Goal: Check status: Check status

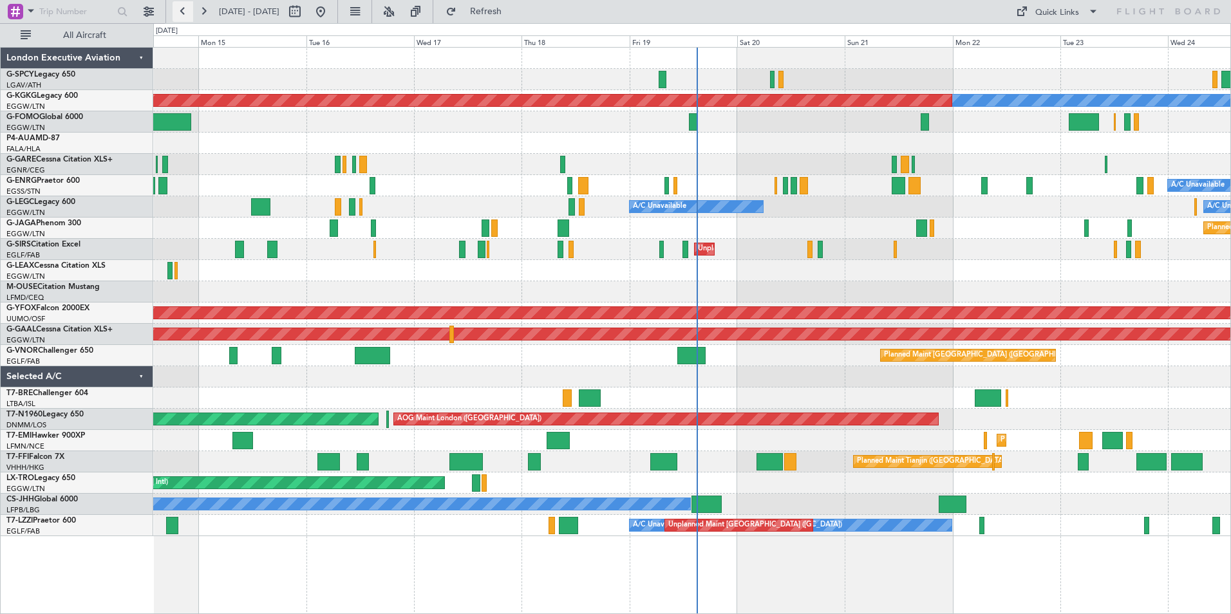
click at [181, 8] on button at bounding box center [183, 11] width 21 height 21
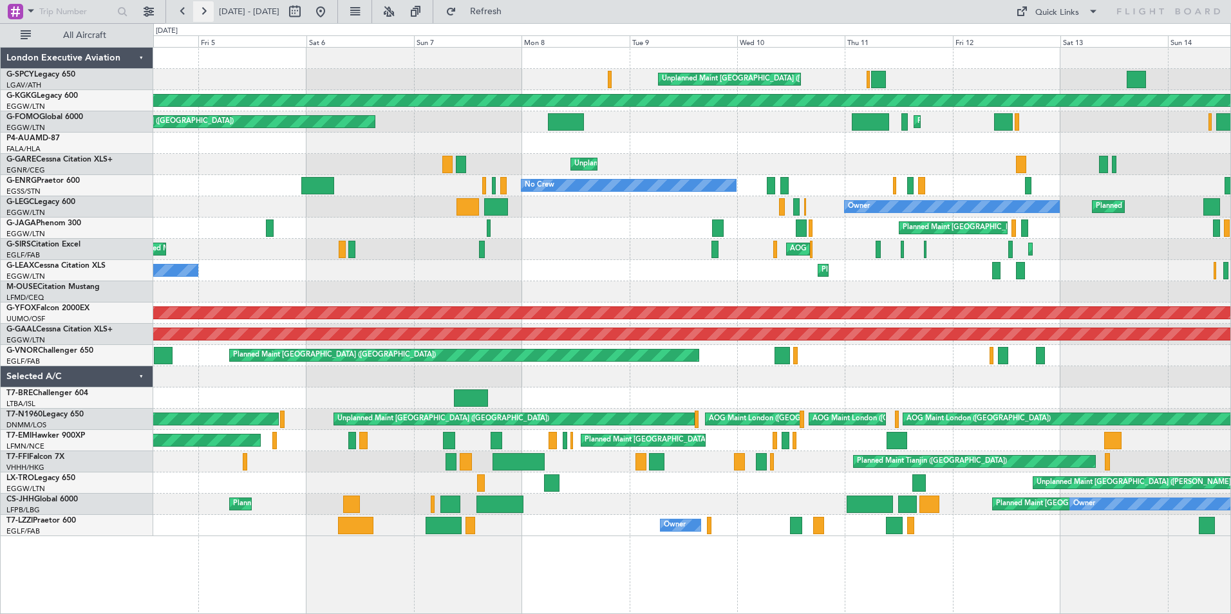
click at [207, 10] on button at bounding box center [203, 11] width 21 height 21
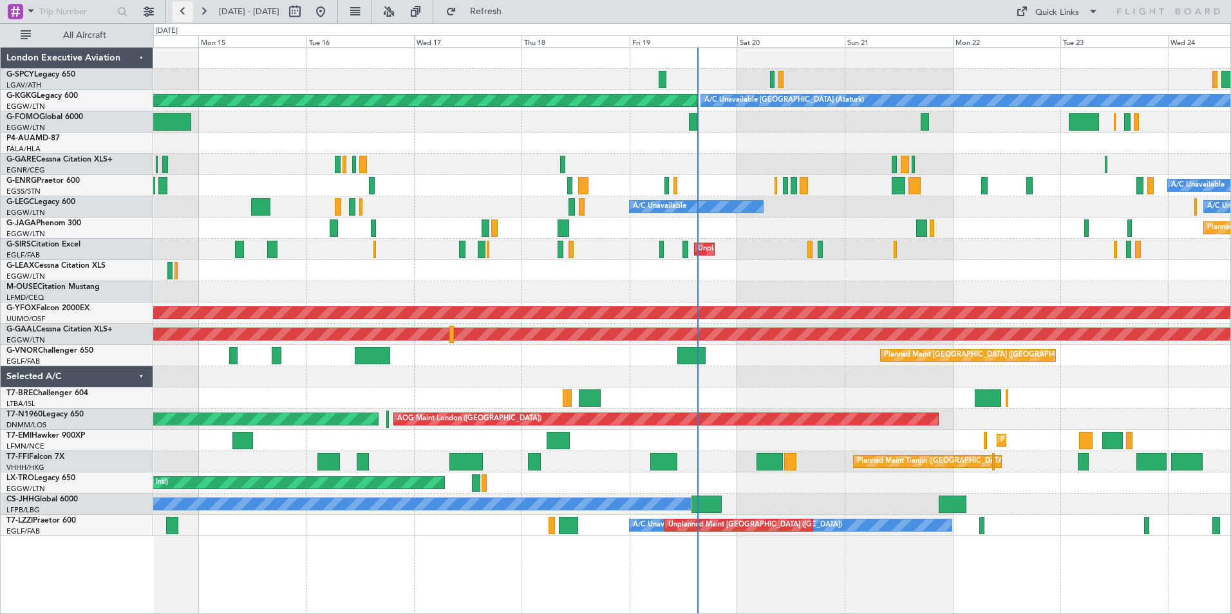
click at [179, 11] on button at bounding box center [183, 11] width 21 height 21
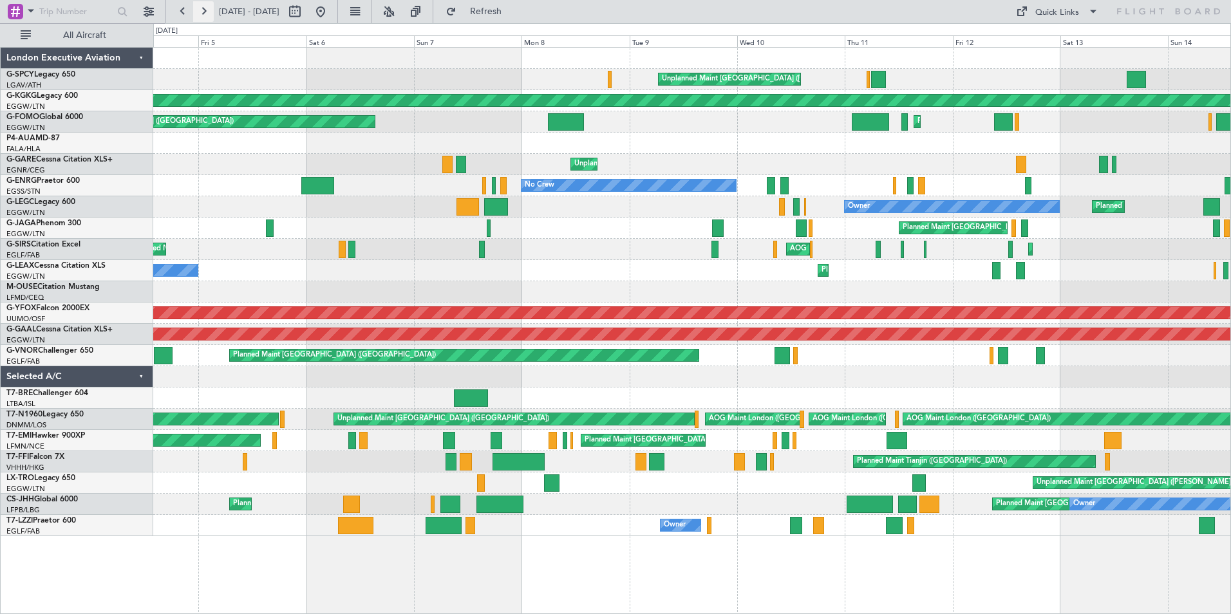
click at [206, 10] on button at bounding box center [203, 11] width 21 height 21
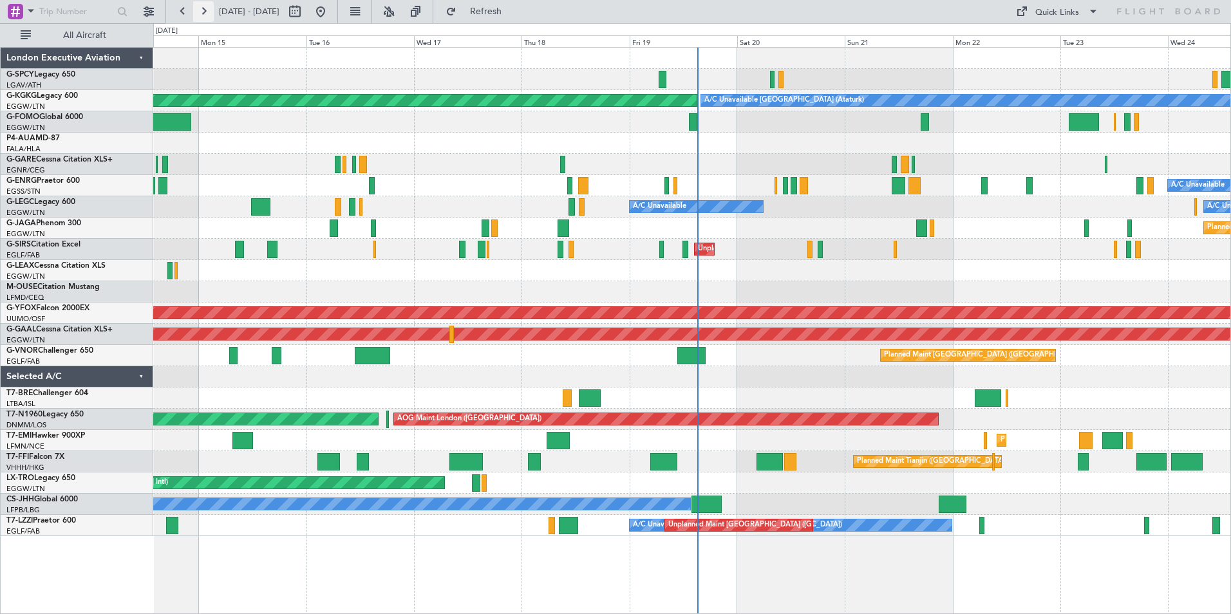
click at [206, 10] on button at bounding box center [203, 11] width 21 height 21
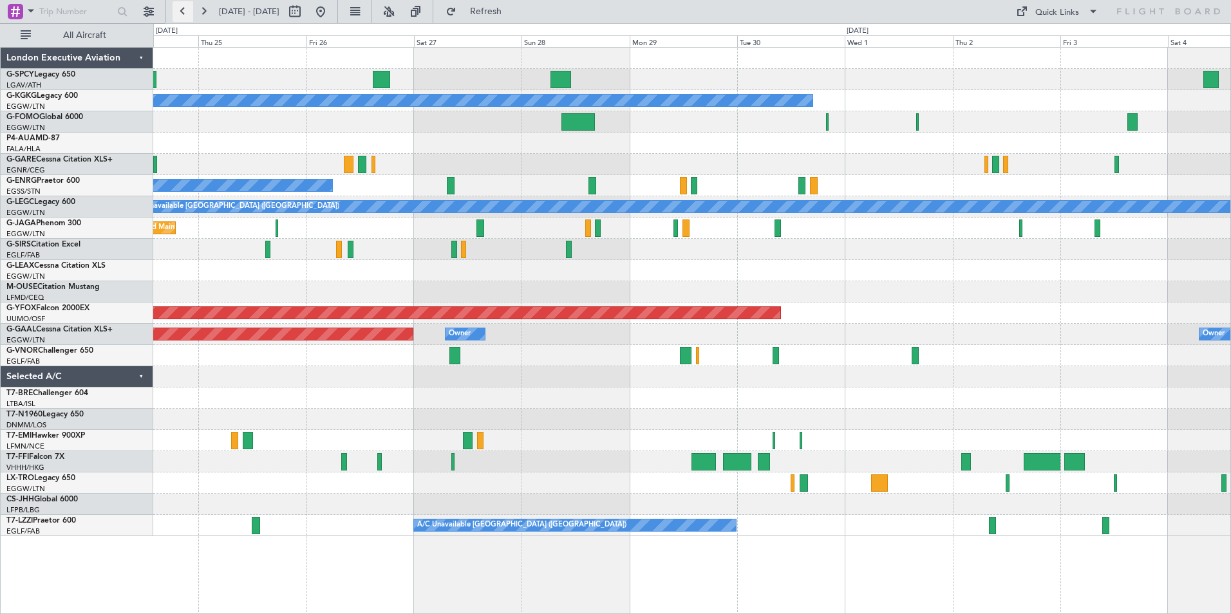
click at [182, 15] on button at bounding box center [183, 11] width 21 height 21
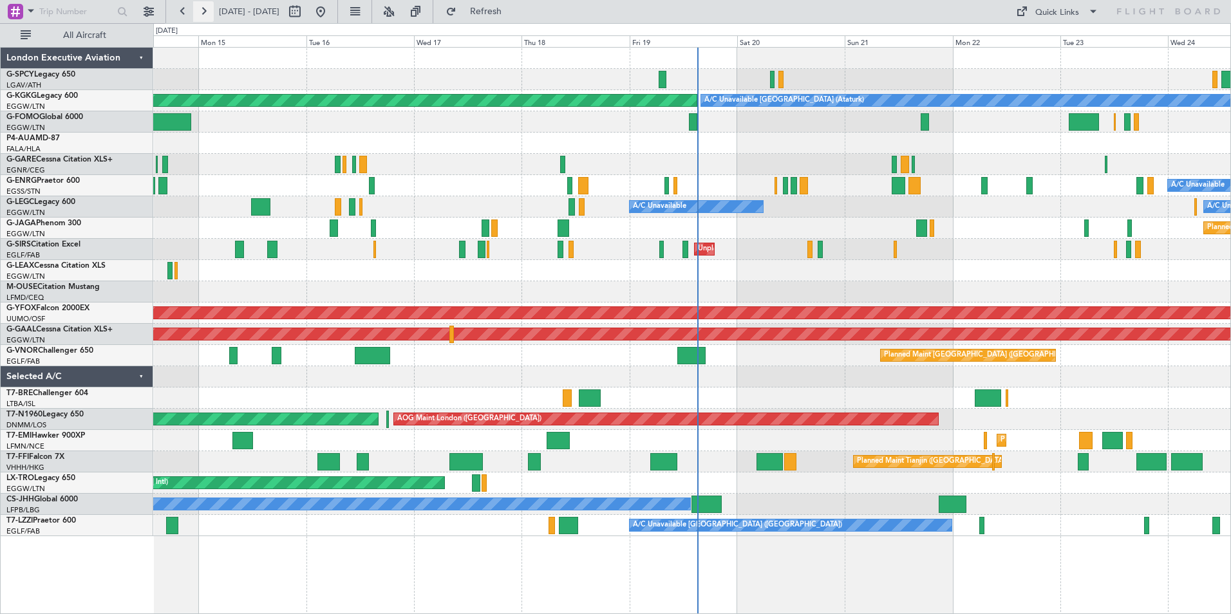
click at [202, 13] on button at bounding box center [203, 11] width 21 height 21
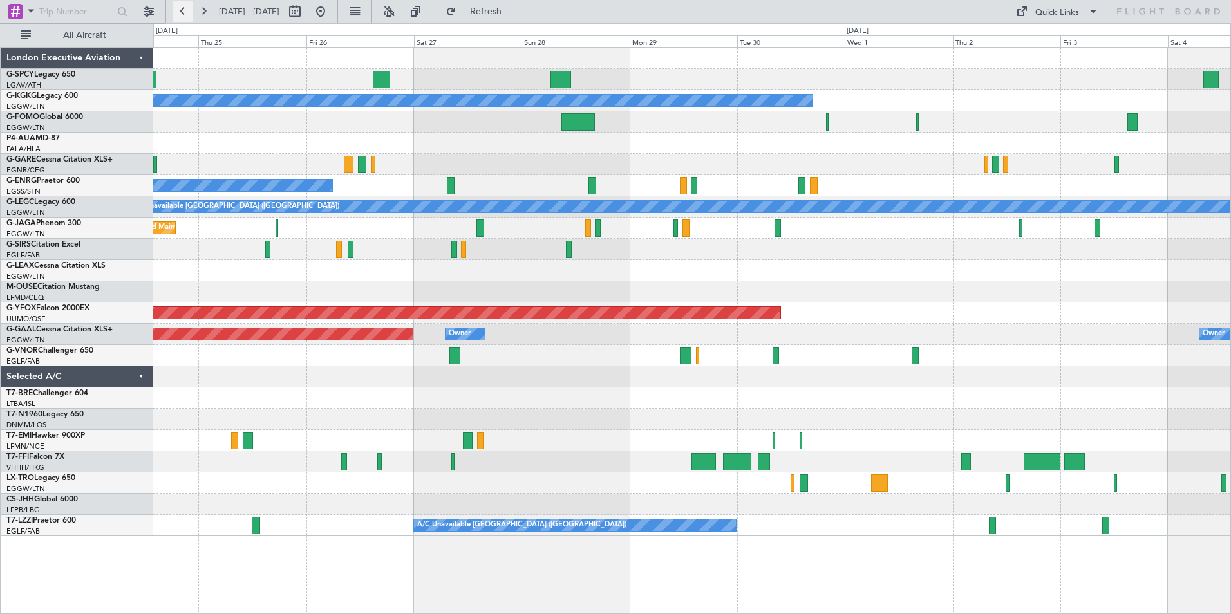
click at [185, 13] on button at bounding box center [183, 11] width 21 height 21
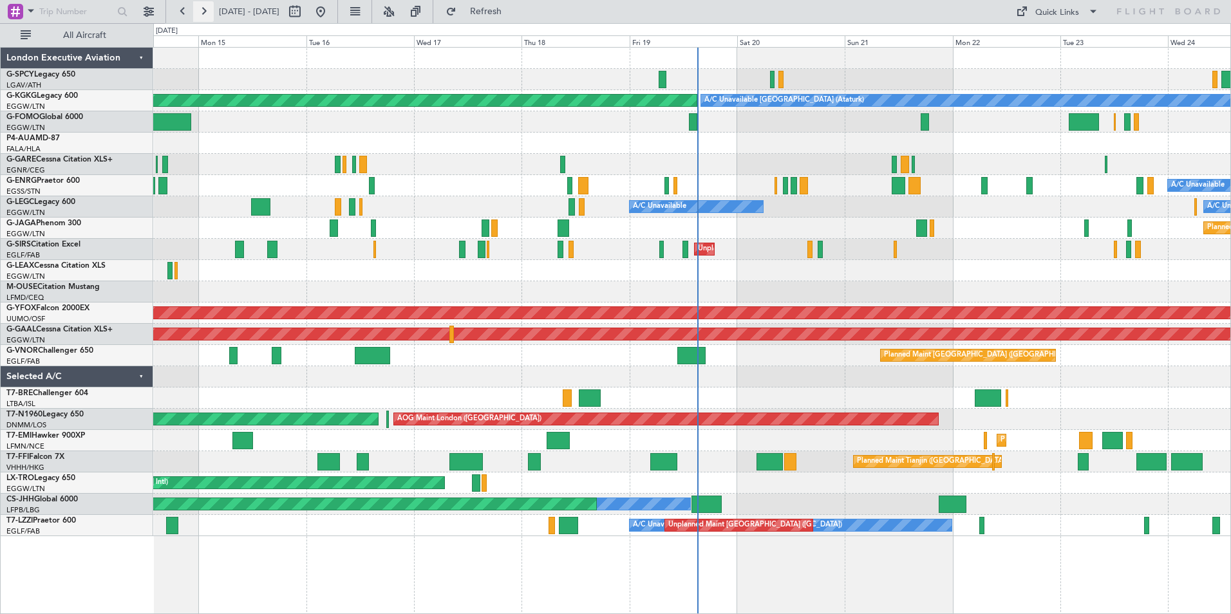
click at [204, 11] on button at bounding box center [203, 11] width 21 height 21
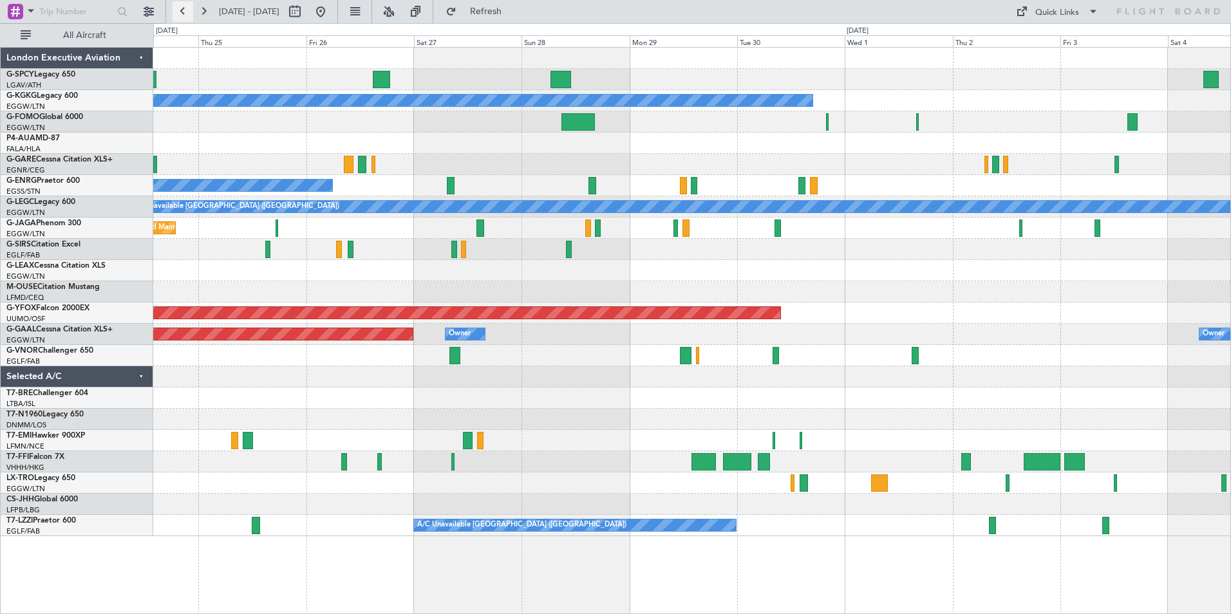
click at [183, 12] on button at bounding box center [183, 11] width 21 height 21
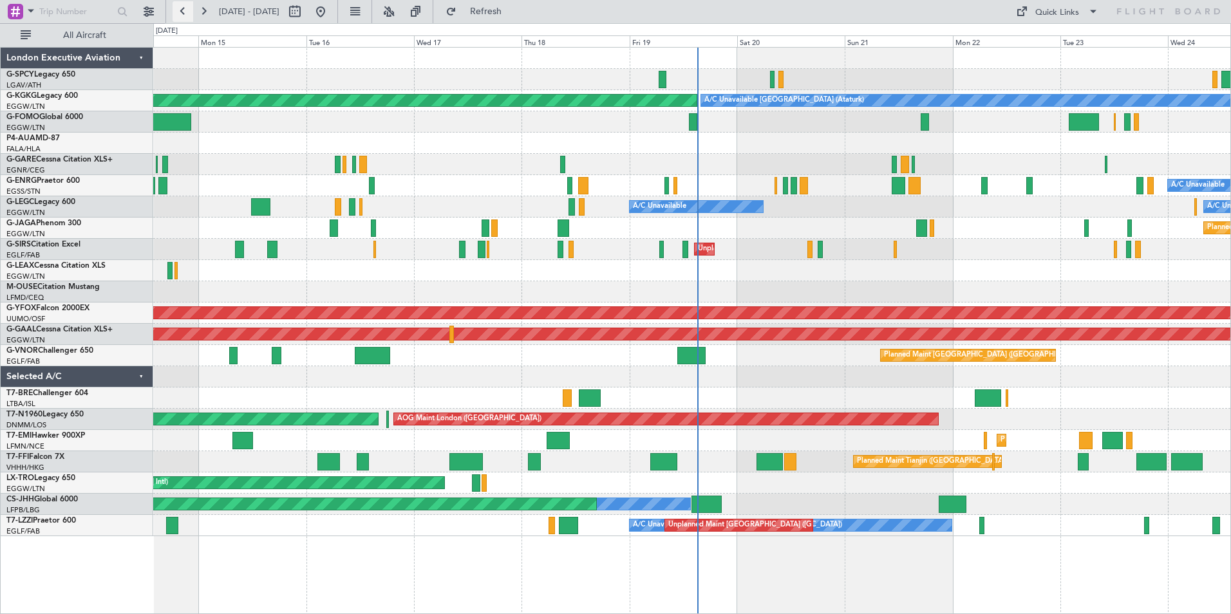
click at [180, 15] on button at bounding box center [183, 11] width 21 height 21
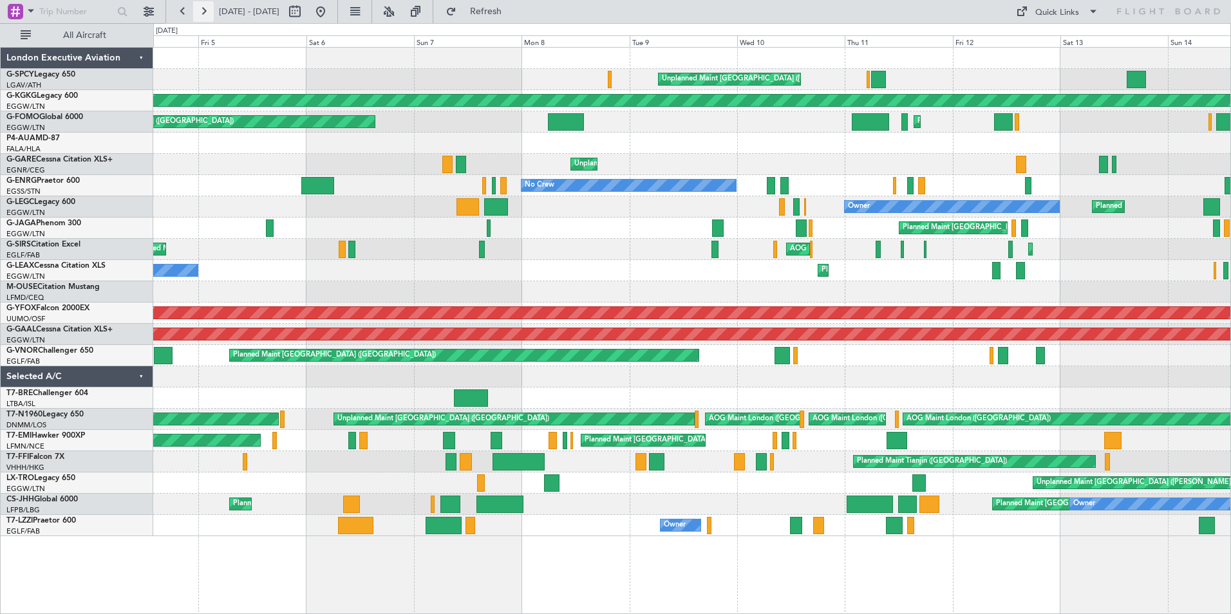
click at [200, 15] on button at bounding box center [203, 11] width 21 height 21
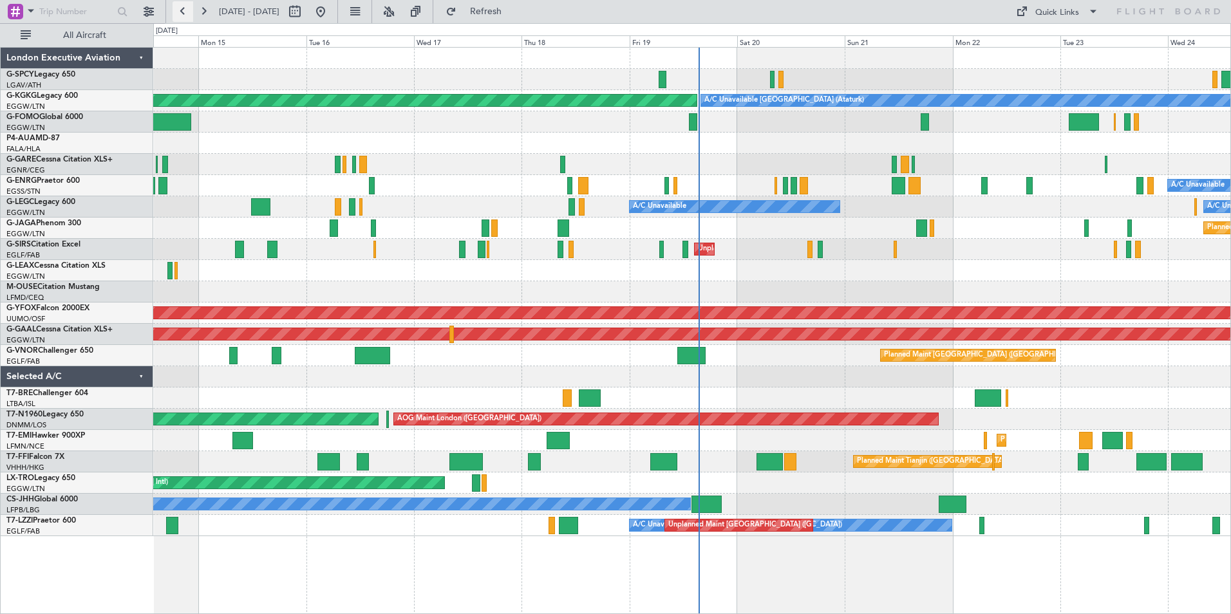
click at [175, 14] on button at bounding box center [183, 11] width 21 height 21
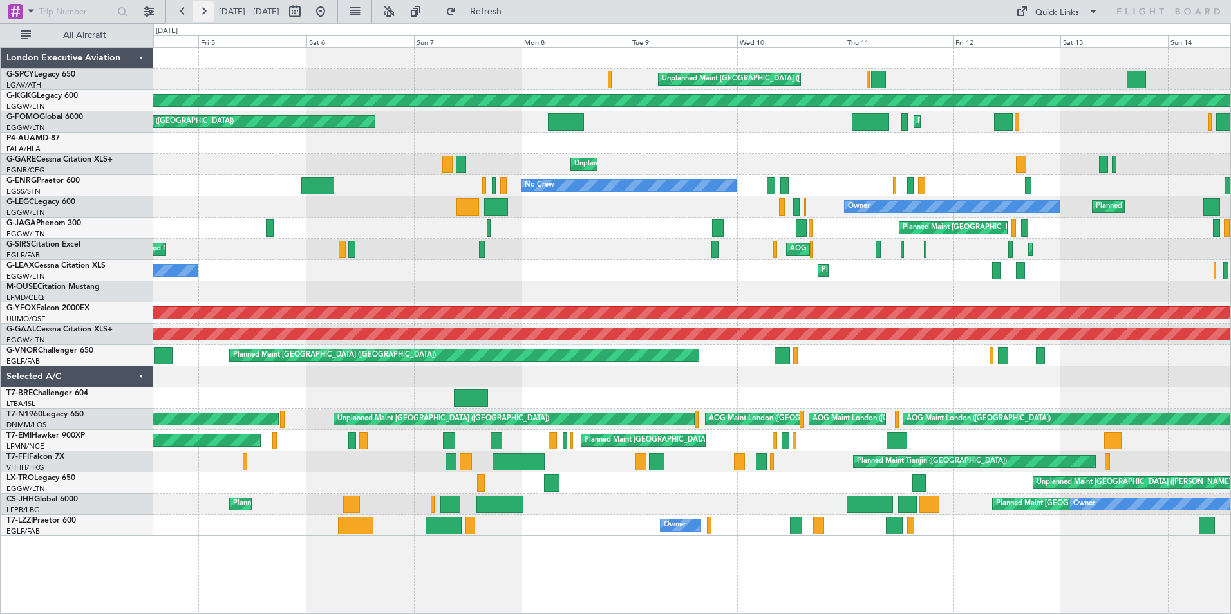
click at [207, 10] on button at bounding box center [203, 11] width 21 height 21
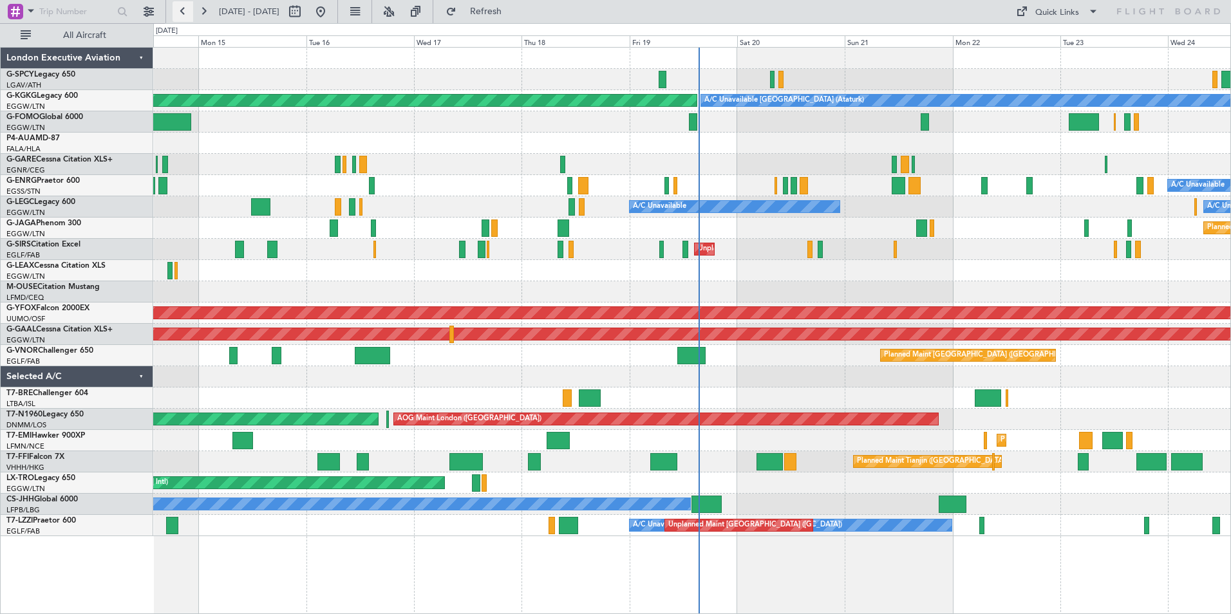
click at [184, 7] on button at bounding box center [183, 11] width 21 height 21
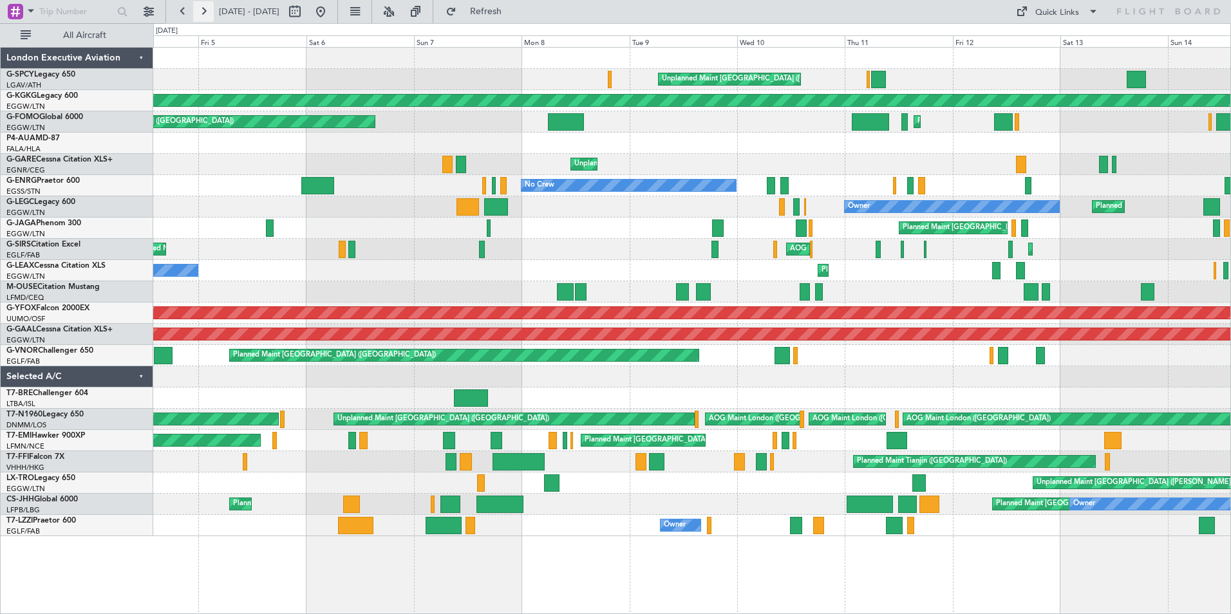
click at [205, 17] on button at bounding box center [203, 11] width 21 height 21
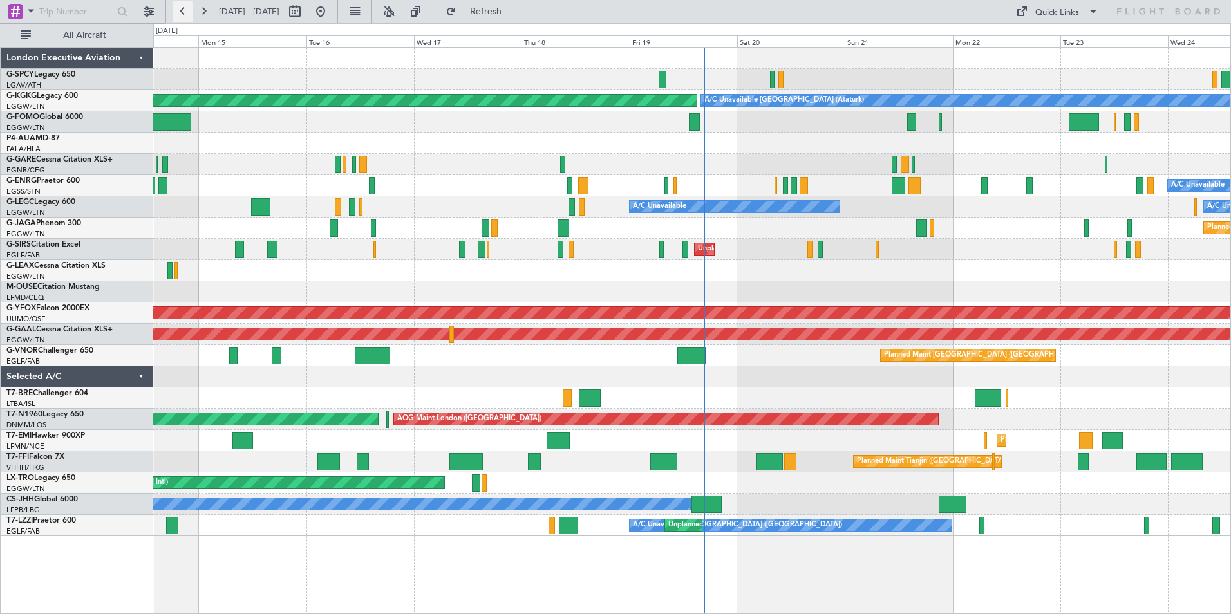
click at [180, 5] on button at bounding box center [183, 11] width 21 height 21
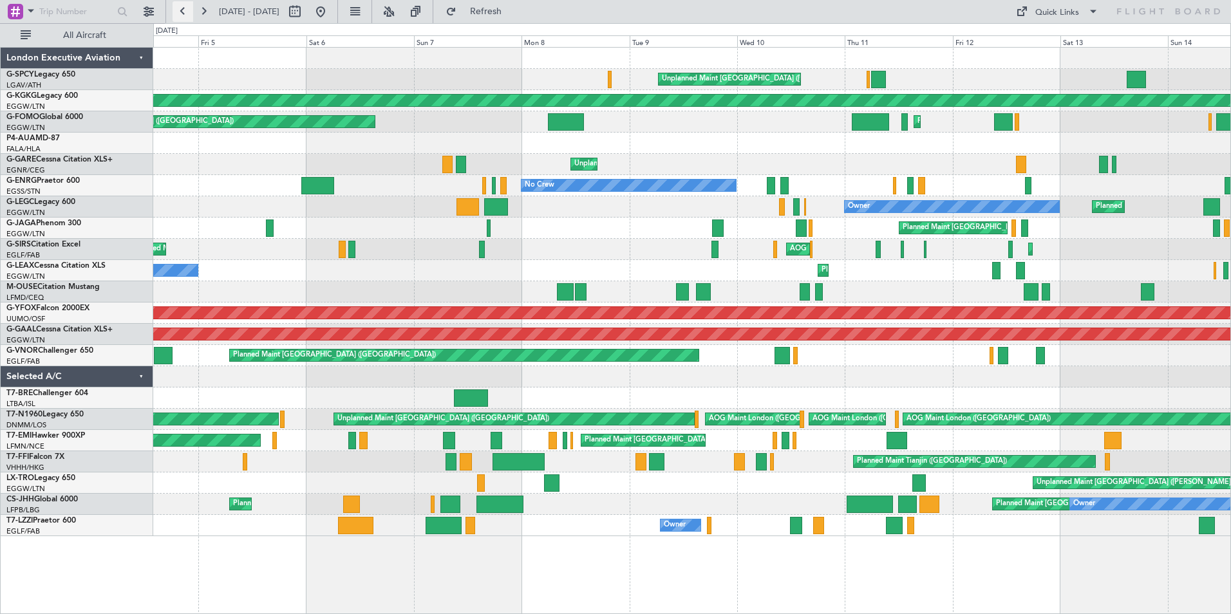
click at [180, 5] on button at bounding box center [183, 11] width 21 height 21
